Goal: Task Accomplishment & Management: Use online tool/utility

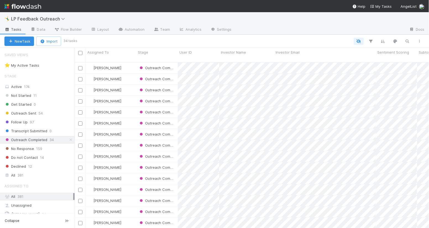
scroll to position [170, 355]
click at [129, 32] on link "Automation" at bounding box center [132, 29] width 36 height 9
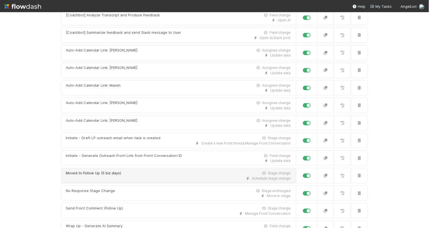
scroll to position [79, 0]
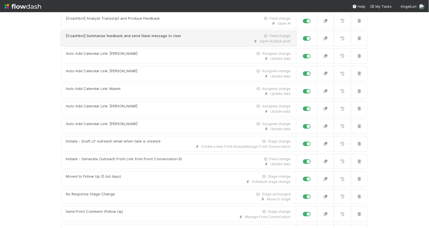
click at [146, 41] on div "Open AI , Slack post" at bounding box center [178, 41] width 225 height 5
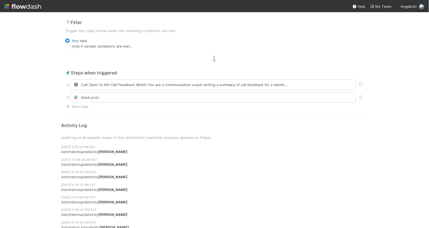
scroll to position [216, 0]
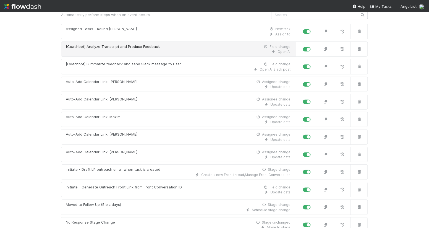
scroll to position [51, 0]
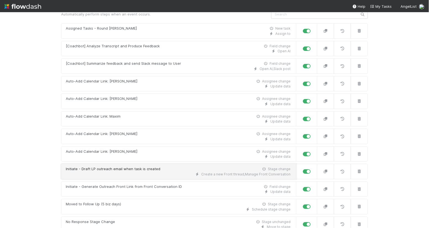
click at [129, 174] on div "Create a new Front thread , Manage Front Conversation" at bounding box center [178, 174] width 225 height 5
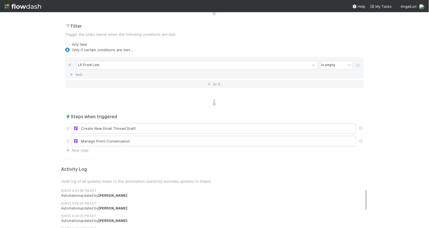
scroll to position [242, 0]
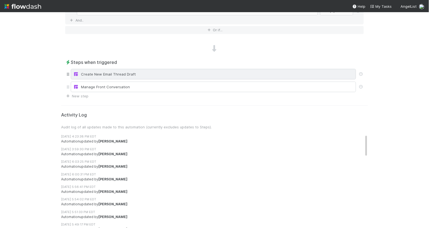
click at [107, 75] on div "Create New Email Thread Draft" at bounding box center [213, 74] width 281 height 6
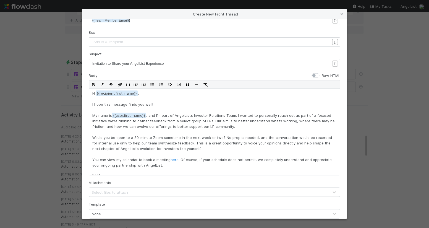
scroll to position [2, 0]
click at [111, 63] on span "Invitation to Share your AngelList Experience" at bounding box center [128, 63] width 72 height 4
type textarea "Invitation to Share your AngelList Experience"
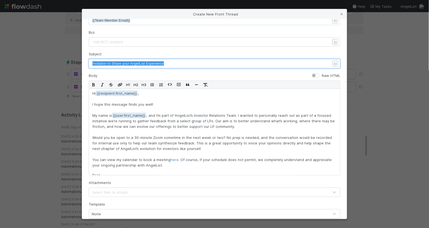
paste textarea
click at [100, 64] on span "Hows Angellist working for you" at bounding box center [116, 63] width 49 height 4
type textarea "'"
drag, startPoint x: 145, startPoint y: 64, endPoint x: 118, endPoint y: 64, distance: 26.6
type textarea "Working for You?"
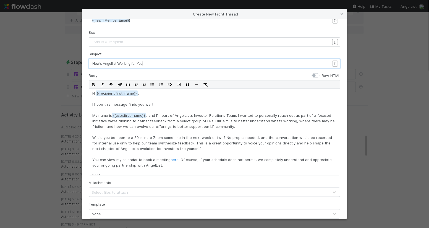
scroll to position [2, 27]
click at [133, 63] on span "How's Angellist Working for You?" at bounding box center [118, 63] width 53 height 4
type textarea "F"
click at [152, 65] on pre "How's Angellist Working For You?" at bounding box center [211, 64] width 238 height 6
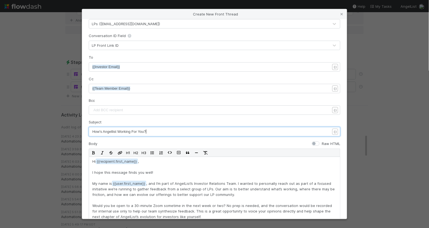
scroll to position [0, 0]
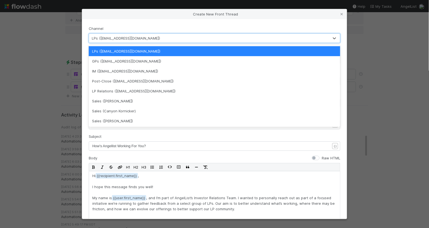
click at [145, 38] on div "LPs ([EMAIL_ADDRESS][DOMAIN_NAME])" at bounding box center [209, 38] width 240 height 9
click at [131, 24] on div "Channel option LPs ([EMAIL_ADDRESS][DOMAIN_NAME]) focused, 1 of 8. 8 results av…" at bounding box center [214, 119] width 265 height 200
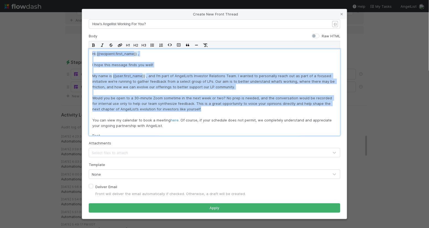
drag, startPoint x: 191, startPoint y: 108, endPoint x: 90, endPoint y: 49, distance: 116.3
click at [90, 49] on div "Hi {{recipient.first_name , I hope this message finds you well! My name is {{us…" at bounding box center [215, 92] width 252 height 87
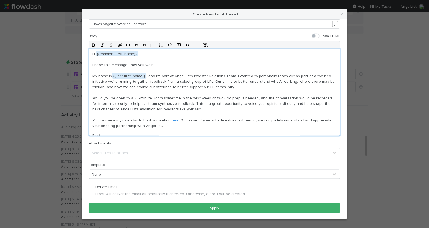
click at [146, 57] on p "Hi {{recipient.first_name , I hope this message finds you well! My name is {{us…" at bounding box center [214, 89] width 245 height 77
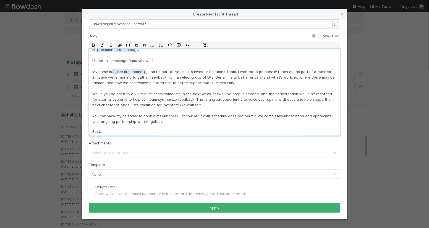
click at [141, 127] on div "Hi {{recipient.first_name , I hope this message finds you well! My name is {{us…" at bounding box center [215, 92] width 252 height 87
click at [136, 131] on p "Best," at bounding box center [214, 132] width 245 height 6
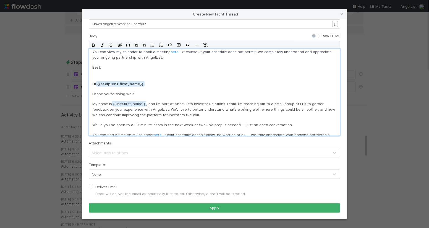
scroll to position [62, 0]
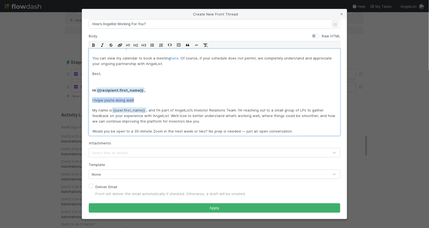
drag, startPoint x: 134, startPoint y: 100, endPoint x: 90, endPoint y: 99, distance: 43.4
click at [90, 99] on div "Hi {{recipient.first_name , I hope this message finds you well! My name is {{us…" at bounding box center [215, 92] width 252 height 87
copy p "I hope you’re doing well!"
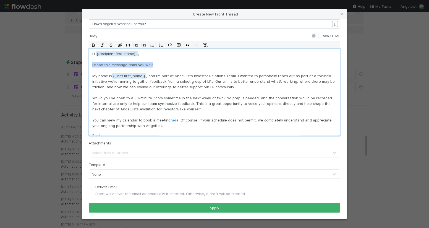
drag, startPoint x: 153, startPoint y: 64, endPoint x: 91, endPoint y: 63, distance: 62.0
click at [91, 63] on div "Hi {{recipient.first_name , I hope this message finds you well! My name is {{us…" at bounding box center [215, 92] width 252 height 87
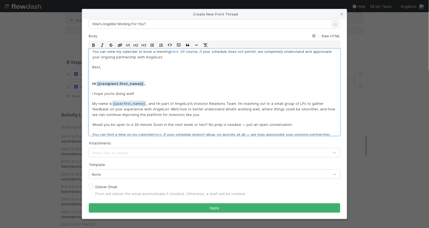
scroll to position [87, 0]
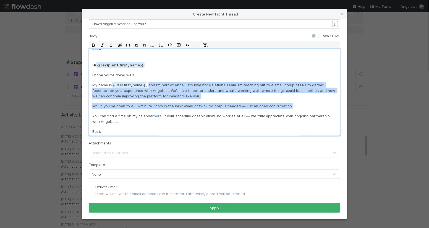
drag, startPoint x: 149, startPoint y: 83, endPoint x: 288, endPoint y: 106, distance: 141.3
click at [288, 106] on div "Hi {{recipient.first_name , I hope you’re doing well! My name is {{user.first_n…" at bounding box center [215, 92] width 252 height 87
copy div "and I’m part of AngelList’s Investor Relations Team. I’m reaching out to a smal…"
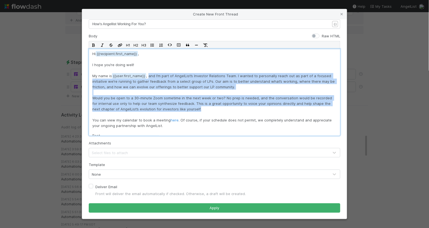
drag, startPoint x: 191, startPoint y: 109, endPoint x: 149, endPoint y: 74, distance: 55.3
click at [149, 74] on p "Hi {{recipient.first_name , I hope you’re doing well! My name is {{user.first_n…" at bounding box center [214, 89] width 245 height 77
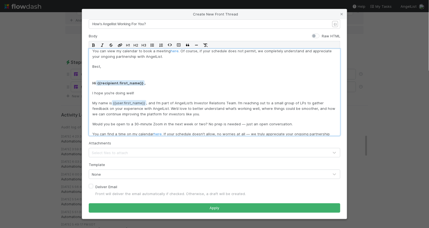
scroll to position [75, 0]
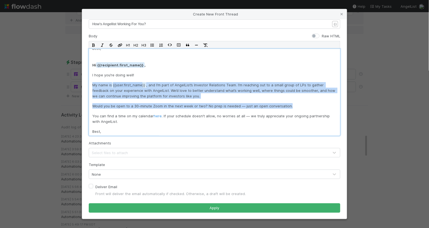
drag, startPoint x: 291, startPoint y: 107, endPoint x: 91, endPoint y: 82, distance: 201.6
click at [91, 82] on div "Hi {{recipient.first_name , I hope you’re doing well! My name is {{user.first_n…" at bounding box center [215, 92] width 252 height 87
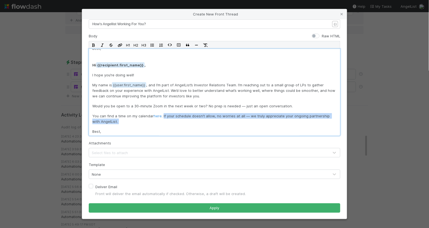
drag, startPoint x: 124, startPoint y: 125, endPoint x: 162, endPoint y: 115, distance: 39.4
click at [162, 115] on div "Hi {{recipient.first_name , I hope you’re doing well! My name is {{user.first_n…" at bounding box center [215, 92] width 252 height 87
copy p "If your schedule doesn’t allow, no worries at all — we truly appreciate your on…"
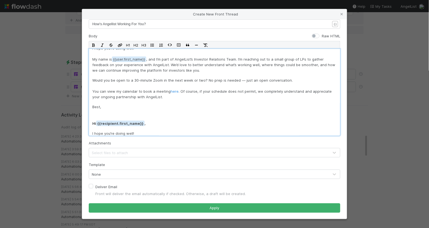
scroll to position [0, 0]
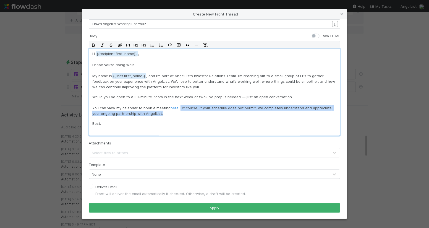
drag, startPoint x: 172, startPoint y: 113, endPoint x: 180, endPoint y: 105, distance: 11.0
click at [180, 105] on p "Would you be open to a 30-minute Zoom in the next week or two? No prep is neede…" at bounding box center [214, 105] width 245 height 22
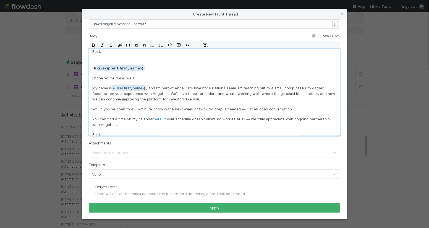
scroll to position [85, 0]
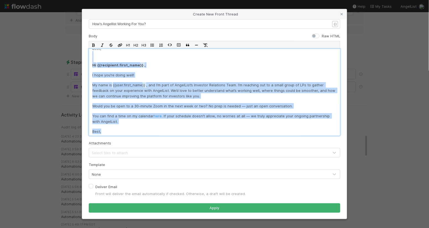
drag, startPoint x: 109, startPoint y: 129, endPoint x: 92, endPoint y: 61, distance: 70.0
click at [92, 61] on div "Hi {{recipient.first_name , I hope you’re doing well! My name is {{user.first_n…" at bounding box center [215, 92] width 252 height 87
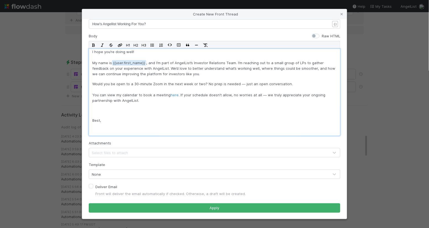
scroll to position [7, 0]
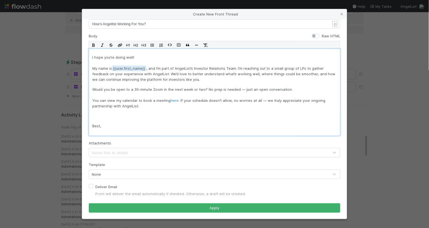
click at [100, 115] on p at bounding box center [214, 116] width 245 height 6
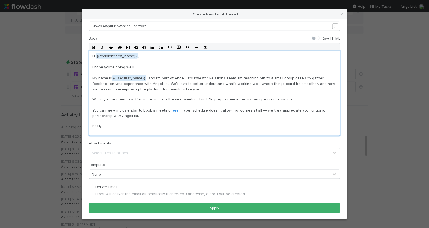
click at [95, 133] on p "Best," at bounding box center [214, 128] width 245 height 11
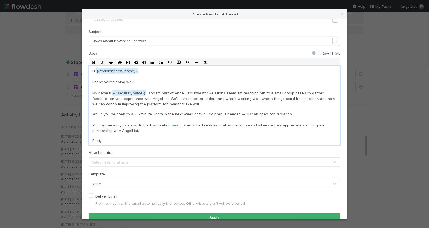
scroll to position [104, 0]
click at [242, 113] on p "Would you be open to a 30-minute Zoom in the next week or two? No prep is neede…" at bounding box center [214, 123] width 245 height 22
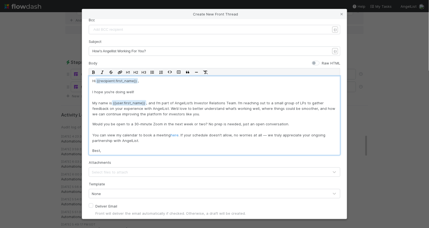
scroll to position [94, 0]
drag, startPoint x: 295, startPoint y: 103, endPoint x: 272, endPoint y: 103, distance: 23.0
click at [272, 103] on p "Hi {{recipient.first_name , I hope you’re doing well! My name is {{user.first_n…" at bounding box center [214, 98] width 245 height 39
click at [188, 114] on p "Hi {{recipient.first_name , I hope you’re doing well! My name is {{user.first_n…" at bounding box center [214, 98] width 245 height 39
click at [155, 108] on p "Hi {{recipient.first_name , I hope you’re doing well! My name is {{user.first_n…" at bounding box center [214, 98] width 245 height 39
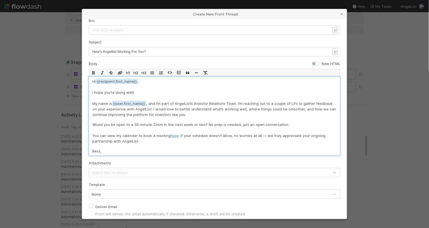
click at [173, 136] on link "here" at bounding box center [175, 135] width 8 height 4
click at [175, 134] on link "here" at bounding box center [175, 135] width 8 height 4
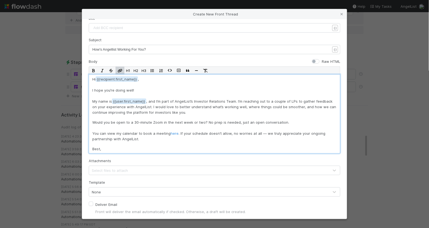
scroll to position [94, 0]
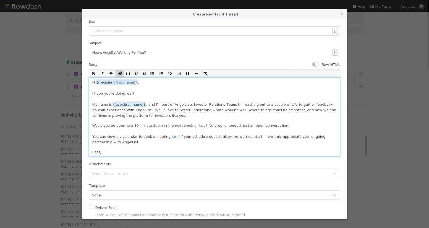
click at [198, 115] on p "Hi {{recipient.first_name , I hope you’re doing well! My name is {{user.first_n…" at bounding box center [214, 98] width 245 height 39
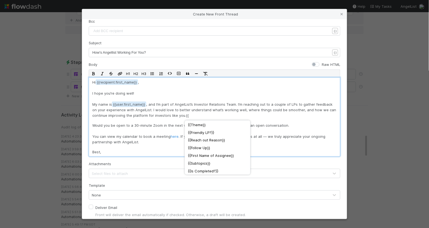
scroll to position [279, 0]
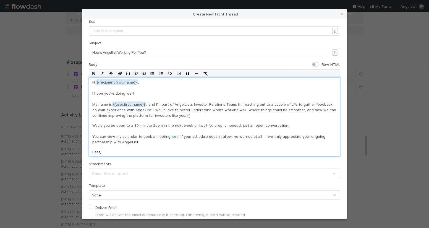
click at [173, 116] on p "Hi {{recipient.first_name , I hope you’re doing well! My name is {{user.first_n…" at bounding box center [214, 98] width 245 height 39
click at [188, 112] on p "Hi {{recipient.first_name , I hope you’re doing well! My name is {{user.first_n…" at bounding box center [214, 98] width 245 height 39
drag, startPoint x: 188, startPoint y: 115, endPoint x: 184, endPoint y: 115, distance: 4.2
click at [184, 115] on p "Hi {{recipient.first_name , I hope you’re doing well! My name is {{user.first_n…" at bounding box center [214, 98] width 245 height 39
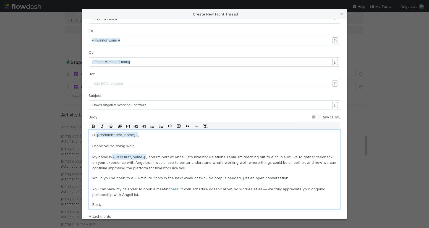
scroll to position [114, 0]
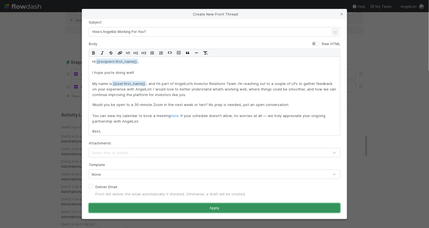
click at [170, 208] on button "Apply" at bounding box center [215, 207] width 252 height 9
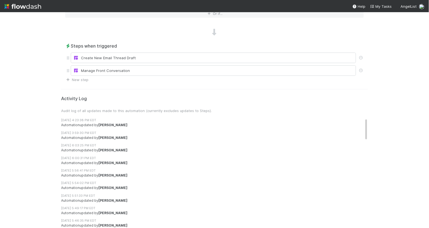
scroll to position [0, 0]
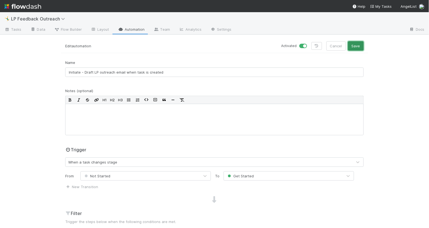
click at [354, 49] on button "Save" at bounding box center [356, 45] width 16 height 9
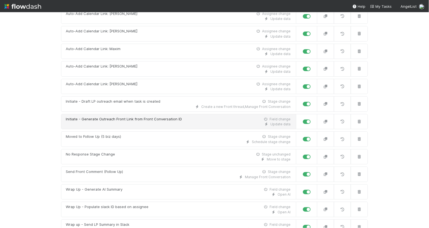
scroll to position [124, 0]
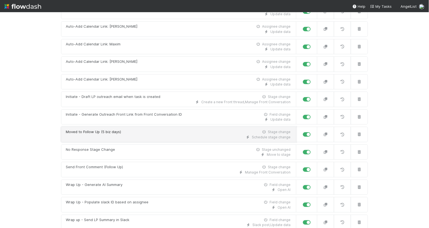
click at [145, 136] on div "Schedule stage change" at bounding box center [178, 137] width 225 height 5
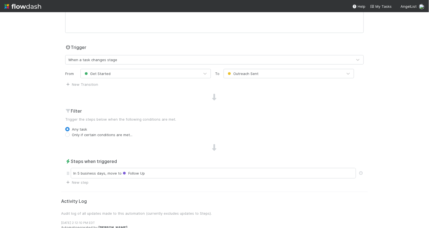
scroll to position [103, 0]
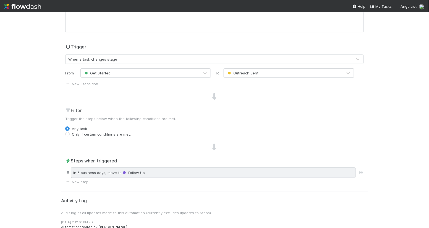
click at [141, 173] on span "Follow Up" at bounding box center [133, 172] width 23 height 4
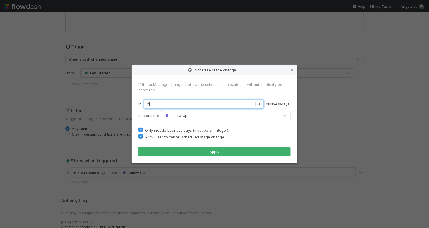
scroll to position [2, 0]
drag, startPoint x: 155, startPoint y: 105, endPoint x: 146, endPoint y: 104, distance: 9.6
type textarea "3"
click at [151, 118] on span "move task to" at bounding box center [149, 116] width 20 height 6
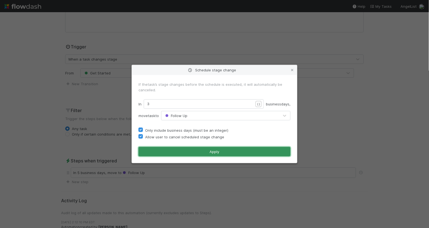
click at [175, 150] on button "Apply" at bounding box center [215, 151] width 152 height 9
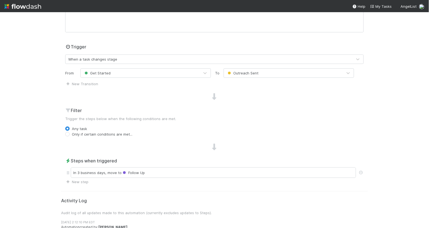
scroll to position [0, 0]
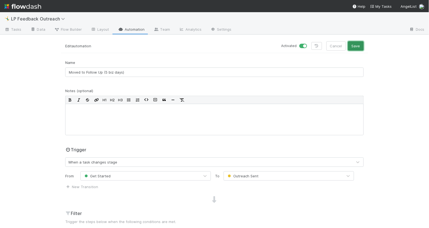
click at [359, 48] on button "Save" at bounding box center [356, 45] width 16 height 9
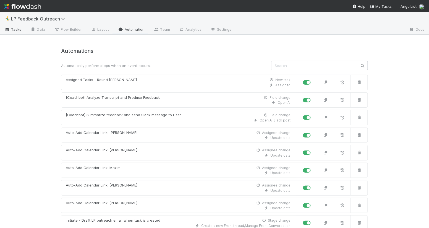
click at [17, 30] on span "Tasks" at bounding box center [12, 30] width 17 height 6
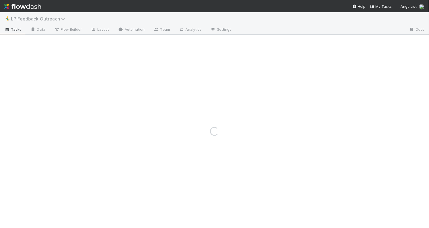
click at [25, 16] on span "LP Feedback Outreach" at bounding box center [39, 19] width 57 height 6
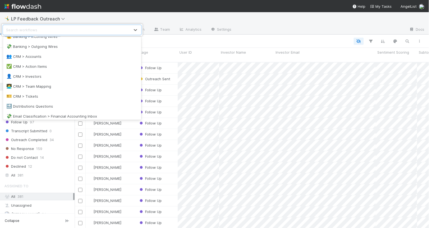
scroll to position [47, 0]
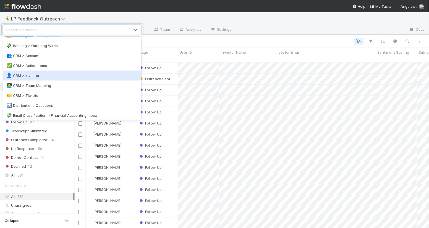
click at [39, 78] on div "👤 CRM > Investors" at bounding box center [72, 76] width 138 height 10
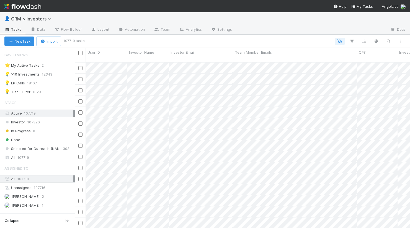
scroll to position [170, 335]
click at [20, 83] on div "💡 LP Calls" at bounding box center [14, 83] width 20 height 7
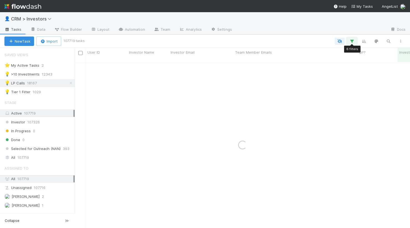
click at [348, 41] on button "button" at bounding box center [352, 41] width 10 height 7
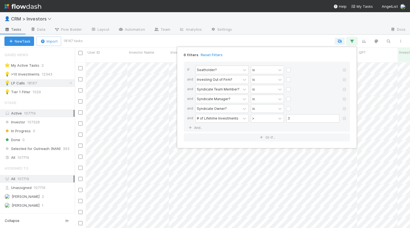
scroll to position [170, 335]
click at [192, 126] on icon at bounding box center [190, 127] width 6 height 3
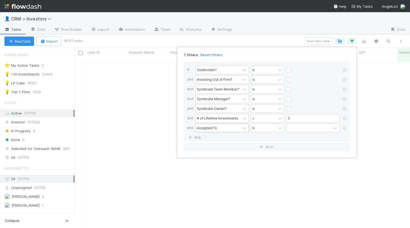
click at [208, 127] on div "Assigned To" at bounding box center [207, 127] width 20 height 5
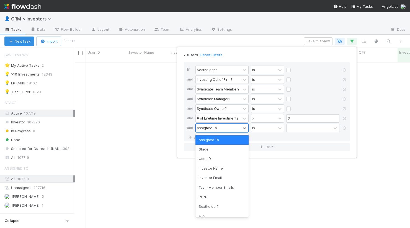
scroll to position [170, 335]
click at [203, 127] on div "Assigned To" at bounding box center [207, 127] width 20 height 5
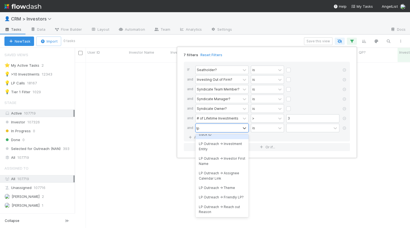
scroll to position [370, 0]
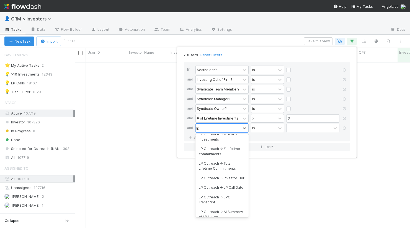
type input "l"
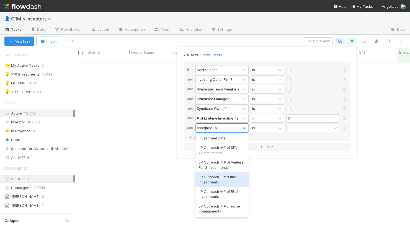
click at [183, 133] on div "If Seatholder? is and Investing Out of Firm? is and Syndicate Team Member? is a…" at bounding box center [266, 106] width 175 height 98
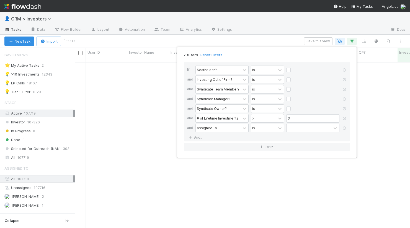
click at [209, 132] on div "Assigned To is" at bounding box center [268, 129] width 146 height 10
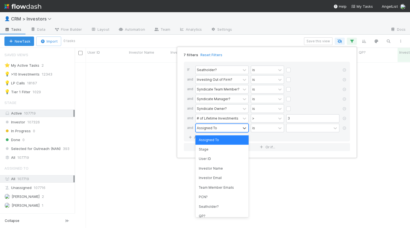
click at [209, 129] on div "Assigned To" at bounding box center [207, 127] width 20 height 5
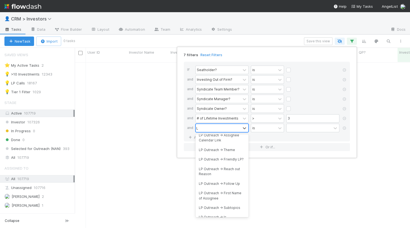
scroll to position [0, 0]
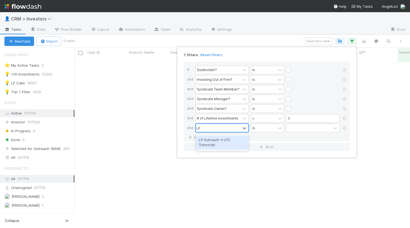
type input "L"
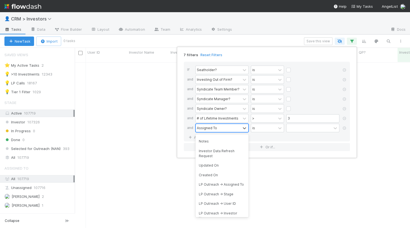
scroll to position [551, 0]
click at [234, 179] on div "LP Outreach -> Assigned To" at bounding box center [221, 183] width 53 height 9
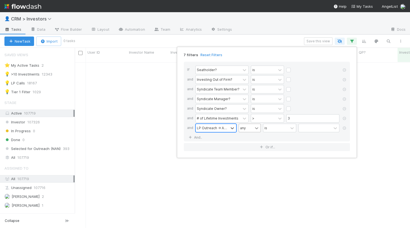
scroll to position [170, 335]
click at [255, 128] on icon at bounding box center [257, 128] width 6 height 6
click at [224, 136] on div "If Seatholder? is and Investing Out of Firm? is and Syndicate Team Member? is a…" at bounding box center [267, 102] width 166 height 80
click at [346, 130] on link at bounding box center [344, 128] width 6 height 5
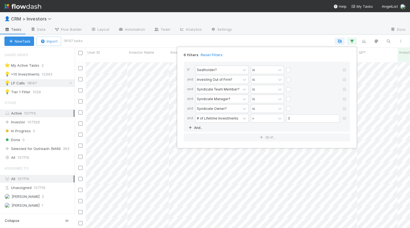
scroll to position [170, 335]
click at [143, 44] on div "6 filters Reset Filters If Seatholder? is and Investing Out of Firm? is and Syn…" at bounding box center [205, 114] width 410 height 228
click at [112, 40] on div "6 filters Reset Filters If Seatholder? is and Investing Out of Firm? is and Syn…" at bounding box center [205, 114] width 410 height 228
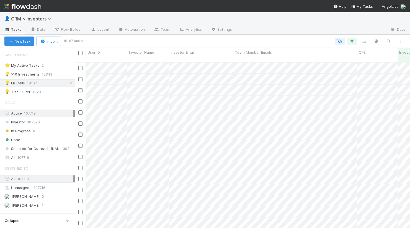
click at [81, 66] on input "checkbox" at bounding box center [80, 68] width 4 height 4
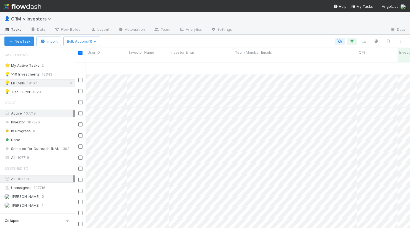
scroll to position [514, 0]
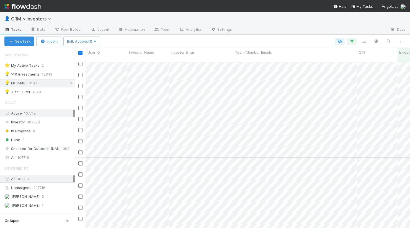
click at [80, 161] on input "checkbox" at bounding box center [80, 163] width 4 height 4
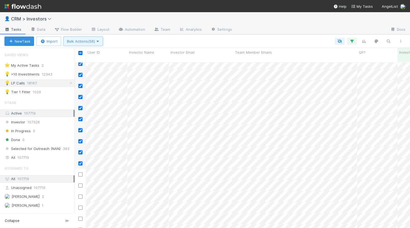
click at [86, 43] on span "Bulk Actions (56)" at bounding box center [83, 41] width 32 height 4
click at [86, 40] on div "Assign to Update data Move to stage Delete" at bounding box center [205, 114] width 410 height 228
click at [81, 52] on input "checkbox" at bounding box center [80, 53] width 4 height 4
checkbox input "false"
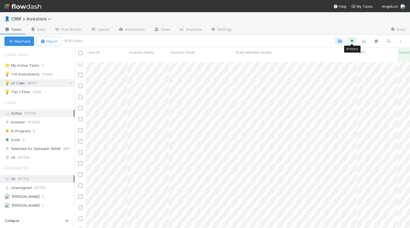
click at [347, 42] on button "button" at bounding box center [352, 41] width 10 height 7
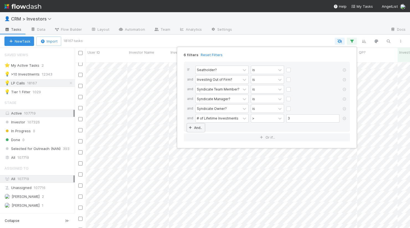
click at [198, 127] on link "And.." at bounding box center [195, 128] width 17 height 8
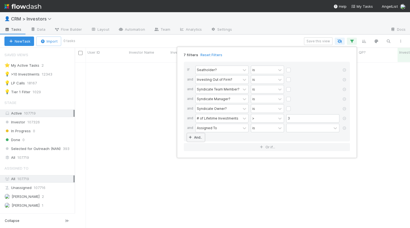
scroll to position [170, 335]
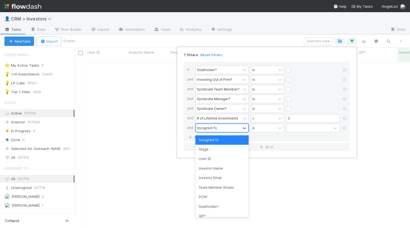
click at [210, 127] on div "Assigned To" at bounding box center [207, 127] width 20 height 5
click at [217, 150] on div "Stage" at bounding box center [221, 149] width 53 height 9
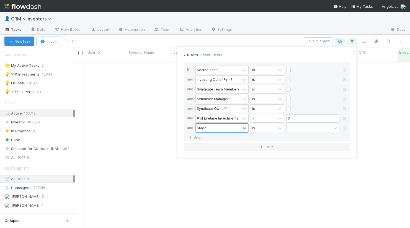
click at [262, 130] on div "is" at bounding box center [263, 128] width 25 height 8
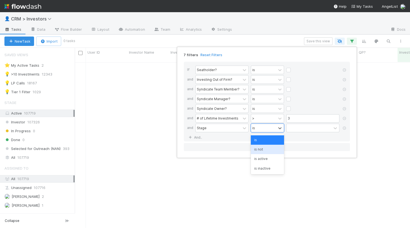
click at [267, 151] on div "is not" at bounding box center [267, 149] width 33 height 9
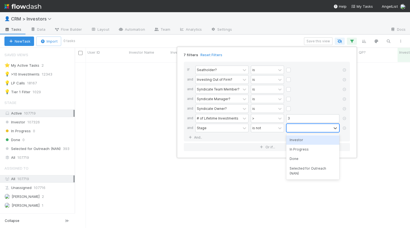
click at [297, 127] on div at bounding box center [308, 128] width 45 height 8
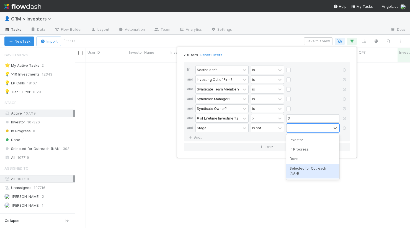
click at [304, 168] on div "Selected for Outreach (NAN)" at bounding box center [312, 171] width 53 height 15
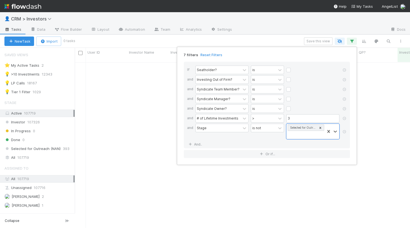
click at [141, 132] on div "7 filters Reset Filters If Seatholder? is and Investing Out of Firm? is and Syn…" at bounding box center [205, 114] width 410 height 228
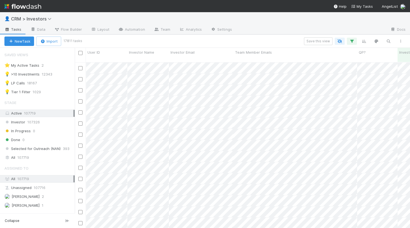
click at [82, 66] on input "checkbox" at bounding box center [80, 68] width 4 height 4
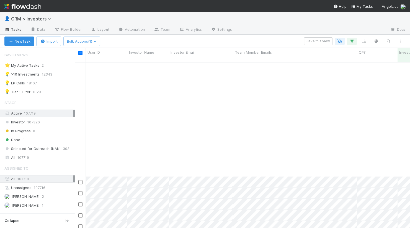
scroll to position [483, 0]
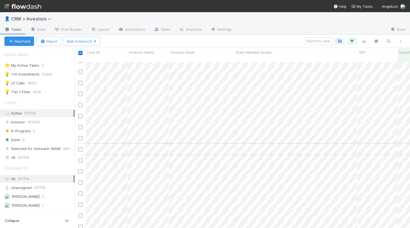
click at [80, 147] on input "checkbox" at bounding box center [80, 149] width 4 height 4
click at [81, 134] on input "checkbox" at bounding box center [80, 136] width 4 height 4
click at [80, 123] on input "checkbox" at bounding box center [80, 125] width 4 height 4
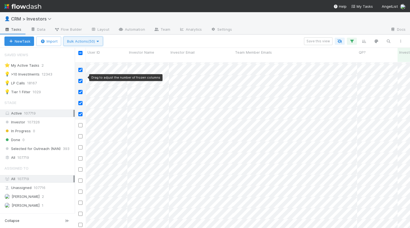
click at [94, 45] on button "Bulk Actions (50)" at bounding box center [83, 41] width 40 height 9
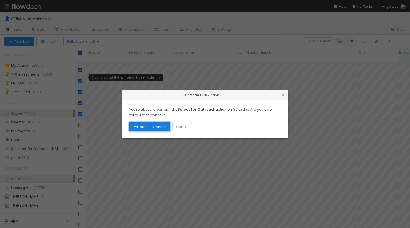
click at [145, 126] on button "Perform Bulk Action" at bounding box center [149, 126] width 41 height 9
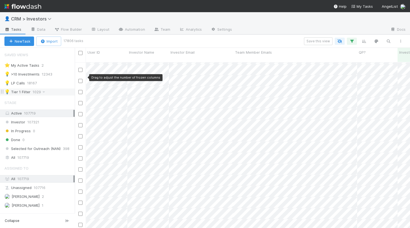
click at [25, 91] on div "💡 Tier 1 Filter" at bounding box center [17, 92] width 26 height 7
click at [81, 66] on input "checkbox" at bounding box center [80, 68] width 4 height 4
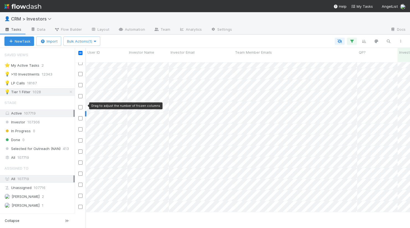
scroll to position [255, 0]
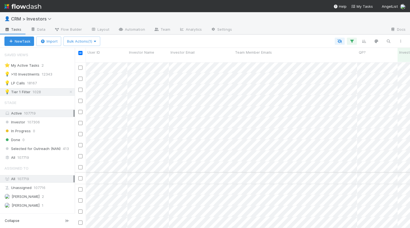
click at [80, 176] on input "checkbox" at bounding box center [80, 178] width 4 height 4
click at [80, 177] on input "checkbox" at bounding box center [80, 179] width 4 height 4
click at [81, 184] on input "checkbox" at bounding box center [80, 186] width 4 height 4
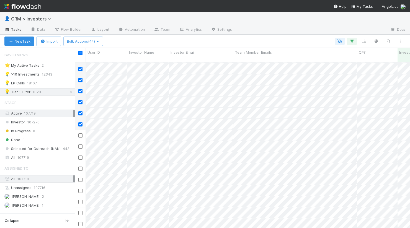
scroll to position [387, 0]
click at [81, 188] on input "checkbox" at bounding box center [80, 190] width 4 height 4
checkbox input "false"
click at [81, 166] on input "checkbox" at bounding box center [80, 168] width 4 height 4
checkbox input "false"
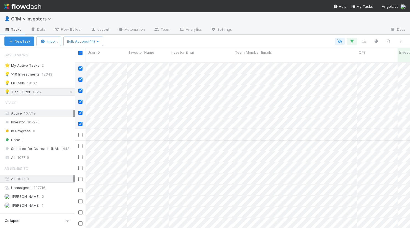
click at [82, 133] on input "checkbox" at bounding box center [80, 135] width 4 height 4
click at [82, 144] on input "checkbox" at bounding box center [80, 146] width 4 height 4
click at [81, 155] on input "checkbox" at bounding box center [80, 157] width 4 height 4
click at [80, 166] on input "checkbox" at bounding box center [80, 168] width 4 height 4
click at [80, 177] on input "checkbox" at bounding box center [80, 179] width 4 height 4
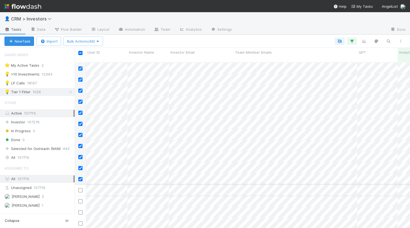
click at [80, 188] on input "checkbox" at bounding box center [80, 190] width 4 height 4
click at [93, 40] on span "Bulk Actions (50)" at bounding box center [83, 41] width 32 height 4
click at [88, 41] on div "Assign to Update data Move to stage Delete" at bounding box center [205, 114] width 410 height 228
click at [352, 40] on icon "button" at bounding box center [352, 41] width 6 height 5
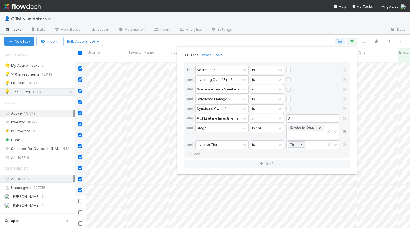
click at [343, 132] on icon at bounding box center [344, 131] width 6 height 3
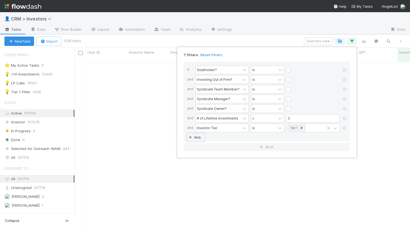
click at [197, 136] on link "And.." at bounding box center [195, 137] width 17 height 8
click at [206, 139] on div "Assigned To" at bounding box center [207, 137] width 20 height 5
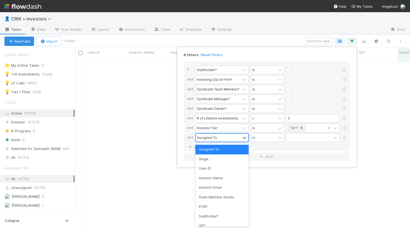
scroll to position [170, 335]
click at [211, 157] on div "Stage" at bounding box center [221, 158] width 53 height 9
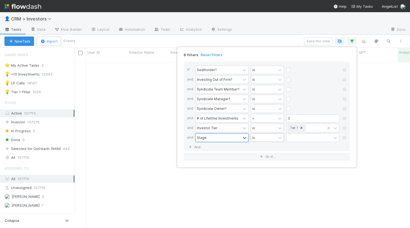
click at [266, 137] on div "is" at bounding box center [263, 138] width 25 height 8
click at [264, 157] on div "is not" at bounding box center [267, 158] width 33 height 9
click at [302, 138] on div at bounding box center [308, 138] width 45 height 8
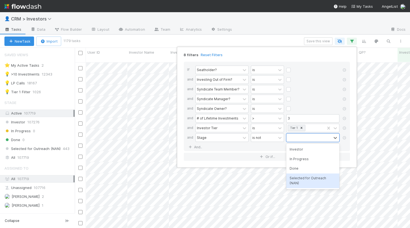
click at [306, 177] on div "Selected for Outreach (NAN)" at bounding box center [312, 181] width 53 height 15
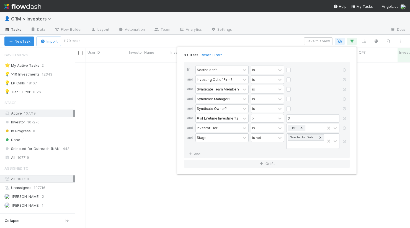
click at [145, 101] on div "8 filters Reset Filters If Seatholder? is and Investing Out of Firm? is and Syn…" at bounding box center [205, 114] width 410 height 228
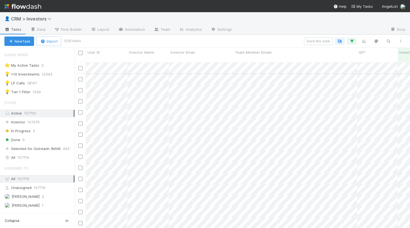
click at [81, 66] on input "checkbox" at bounding box center [80, 68] width 4 height 4
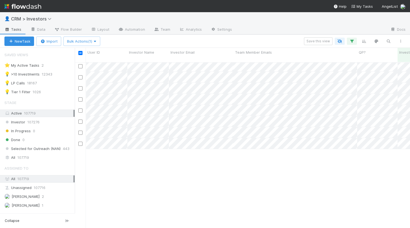
scroll to position [162, 0]
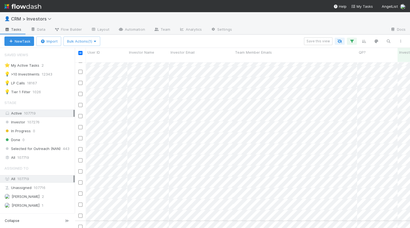
click at [80, 225] on input "checkbox" at bounding box center [80, 227] width 4 height 4
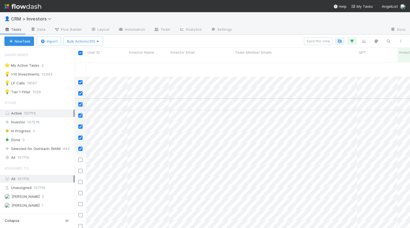
scroll to position [308, 0]
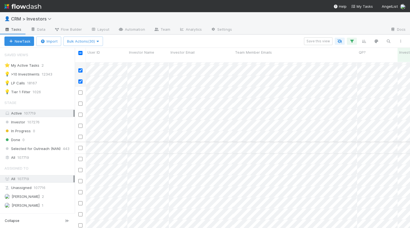
click at [81, 146] on input "checkbox" at bounding box center [80, 148] width 4 height 4
click at [79, 162] on input "checkbox" at bounding box center [80, 164] width 4 height 4
click at [80, 143] on input "checkbox" at bounding box center [80, 145] width 4 height 4
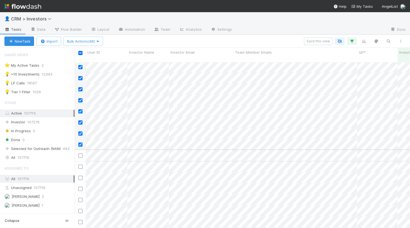
click at [80, 154] on input "checkbox" at bounding box center [80, 156] width 4 height 4
click at [80, 165] on input "checkbox" at bounding box center [80, 167] width 4 height 4
click at [81, 176] on input "checkbox" at bounding box center [80, 178] width 4 height 4
click at [80, 187] on div at bounding box center [80, 188] width 11 height 11
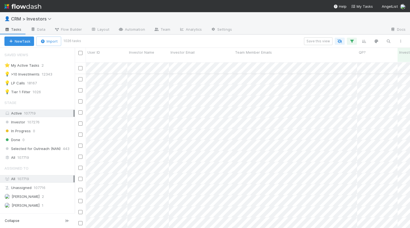
click at [80, 66] on input "checkbox" at bounding box center [80, 68] width 4 height 4
checkbox input "false"
click at [81, 66] on input "checkbox" at bounding box center [80, 68] width 4 height 4
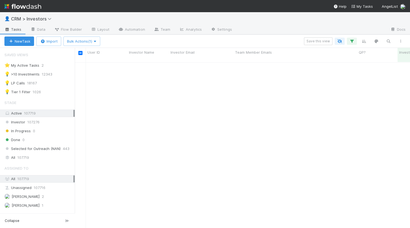
scroll to position [354, 0]
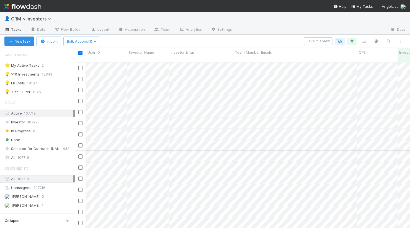
click at [80, 154] on input "checkbox" at bounding box center [80, 156] width 4 height 4
click at [80, 137] on input "checkbox" at bounding box center [80, 139] width 4 height 4
click at [81, 141] on input "checkbox" at bounding box center [80, 143] width 4 height 4
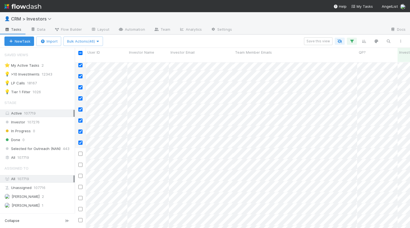
scroll to position [442, 0]
click at [80, 144] on input "checkbox" at bounding box center [80, 146] width 4 height 4
click at [80, 140] on input "checkbox" at bounding box center [80, 142] width 4 height 4
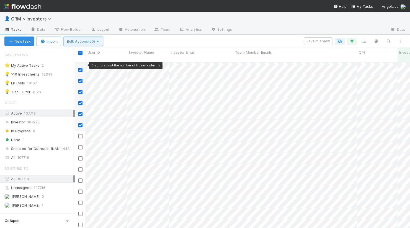
click at [92, 41] on span "Bulk Actions (50)" at bounding box center [83, 41] width 32 height 4
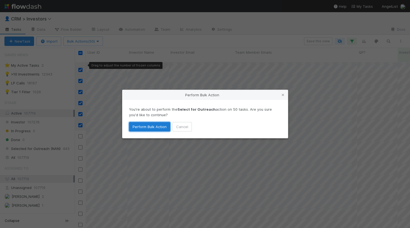
click at [143, 122] on button "Perform Bulk Action" at bounding box center [149, 126] width 41 height 9
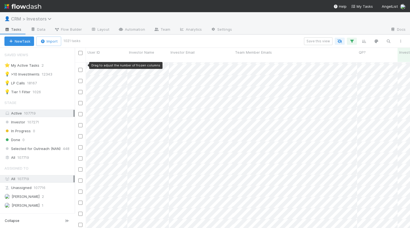
click at [40, 19] on span "CRM > Investors" at bounding box center [32, 19] width 43 height 6
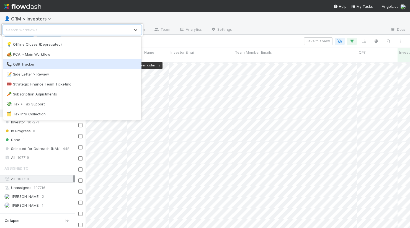
scroll to position [219, 0]
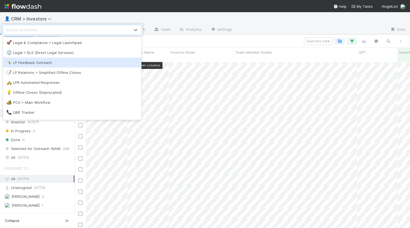
click at [35, 65] on div "🤸‍♂️ LP Feedback Outreach" at bounding box center [72, 63] width 132 height 6
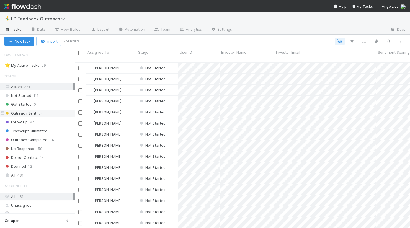
scroll to position [40, 0]
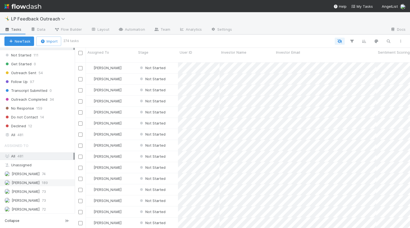
click at [42, 180] on span "189" at bounding box center [45, 182] width 6 height 7
click at [128, 66] on div "[PERSON_NAME]" at bounding box center [111, 68] width 51 height 11
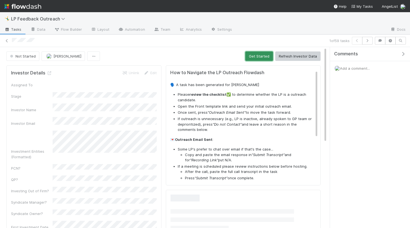
click at [264, 55] on button "Get Started" at bounding box center [259, 55] width 28 height 9
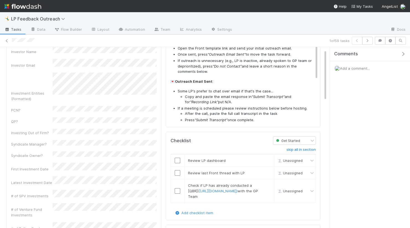
scroll to position [119, 0]
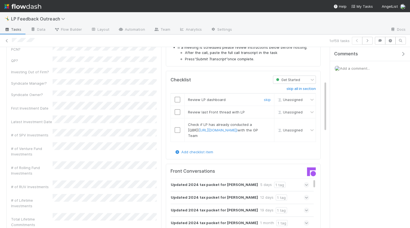
click at [180, 100] on input "checkbox" at bounding box center [178, 100] width 6 height 6
click at [180, 110] on input "checkbox" at bounding box center [178, 112] width 6 height 6
click at [179, 133] on input "checkbox" at bounding box center [178, 130] width 6 height 6
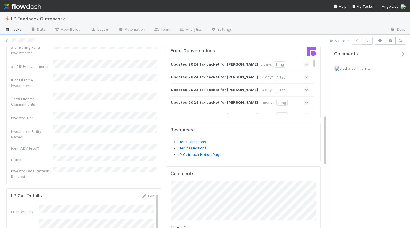
scroll to position [240, 0]
click at [129, 28] on link "Automation" at bounding box center [132, 29] width 36 height 9
